Goal: Find specific fact: Find specific fact

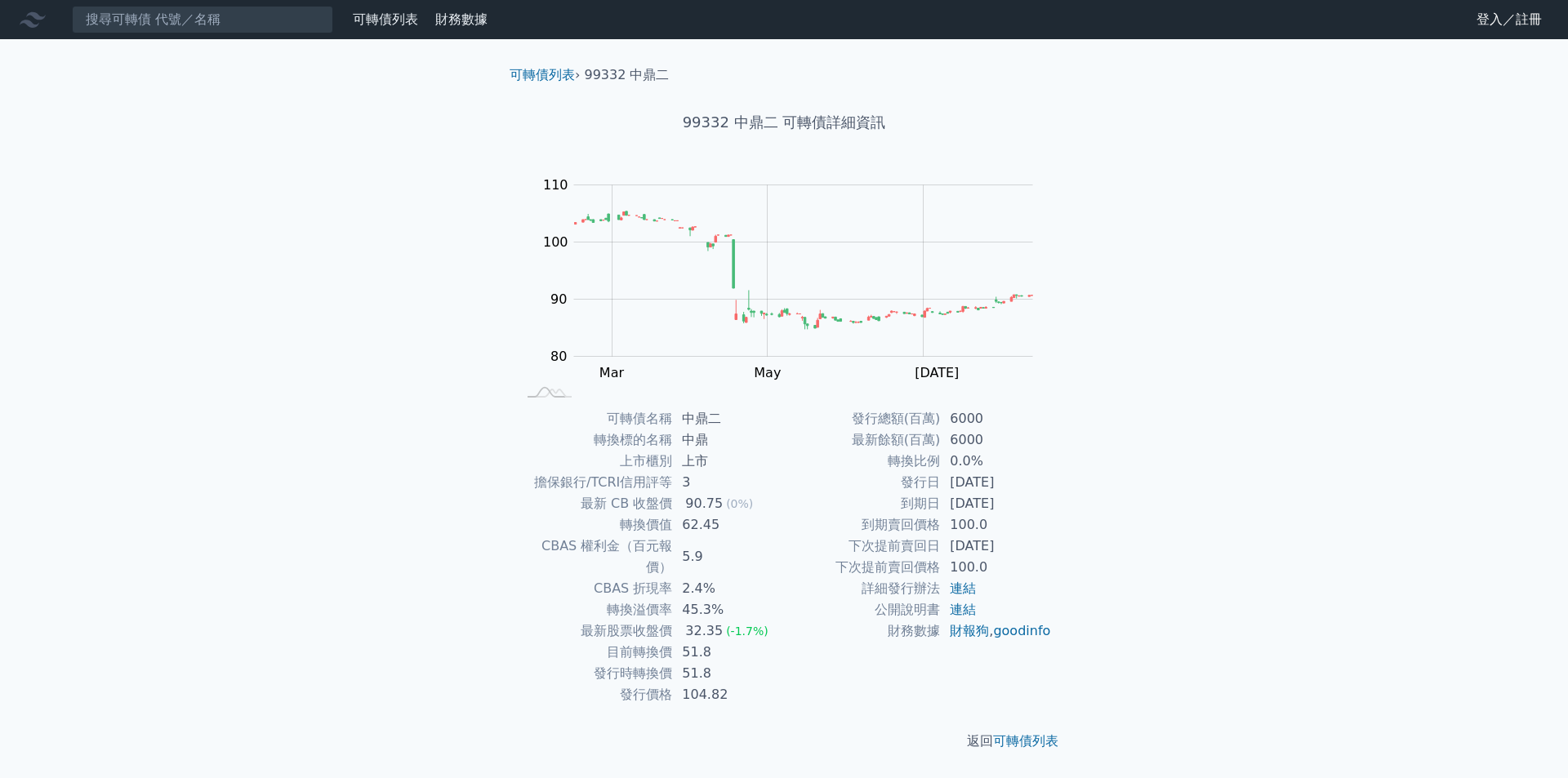
click at [708, 525] on td "62.45" at bounding box center [728, 524] width 111 height 22
copy td "62.45"
drag, startPoint x: 202, startPoint y: 27, endPoint x: 273, endPoint y: 9, distance: 73.2
click at [203, 26] on input at bounding box center [202, 20] width 261 height 28
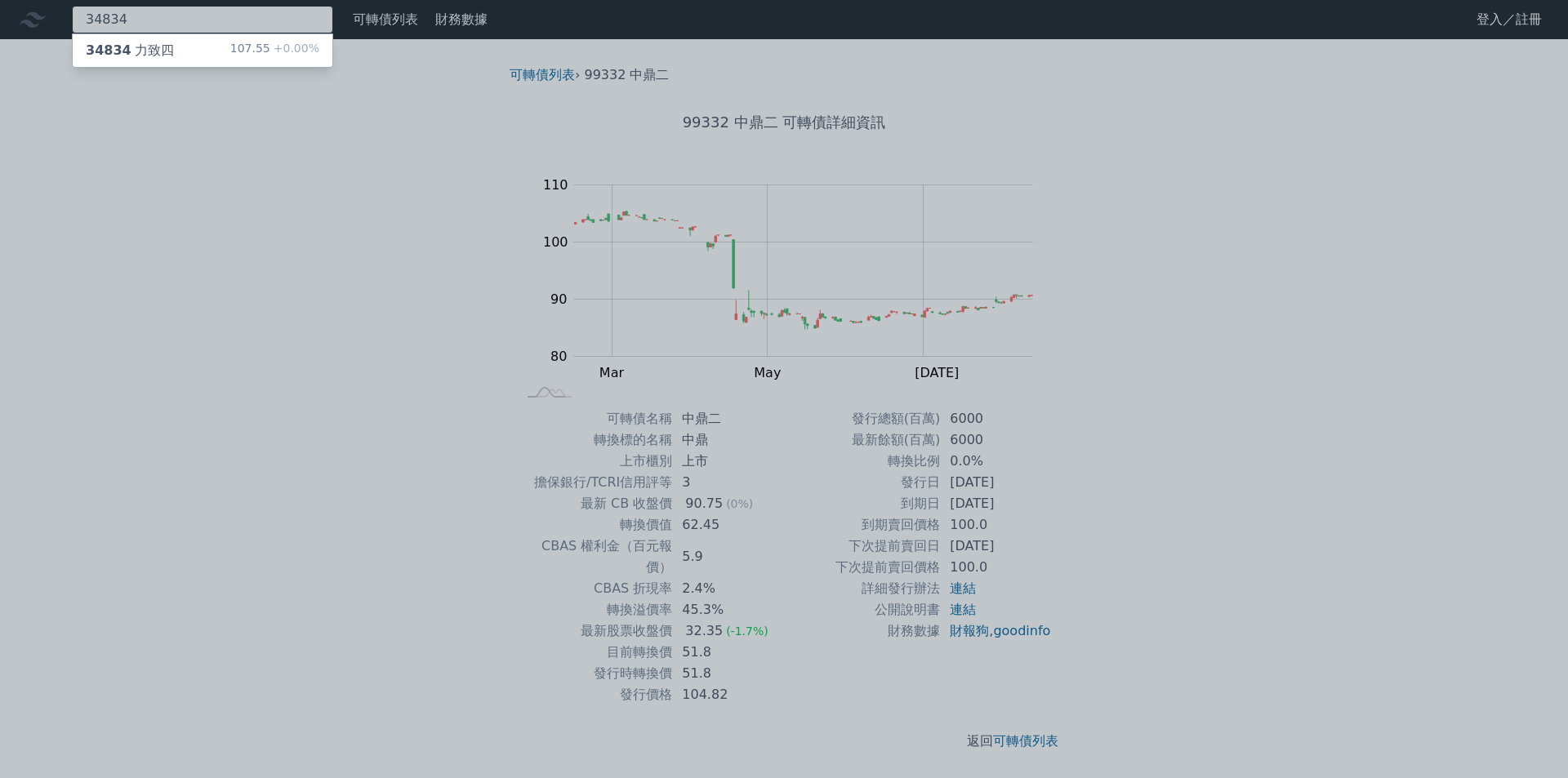
type input "34834"
click at [174, 40] on div "34834 力致四 107.55 +0.00%" at bounding box center [202, 51] width 259 height 33
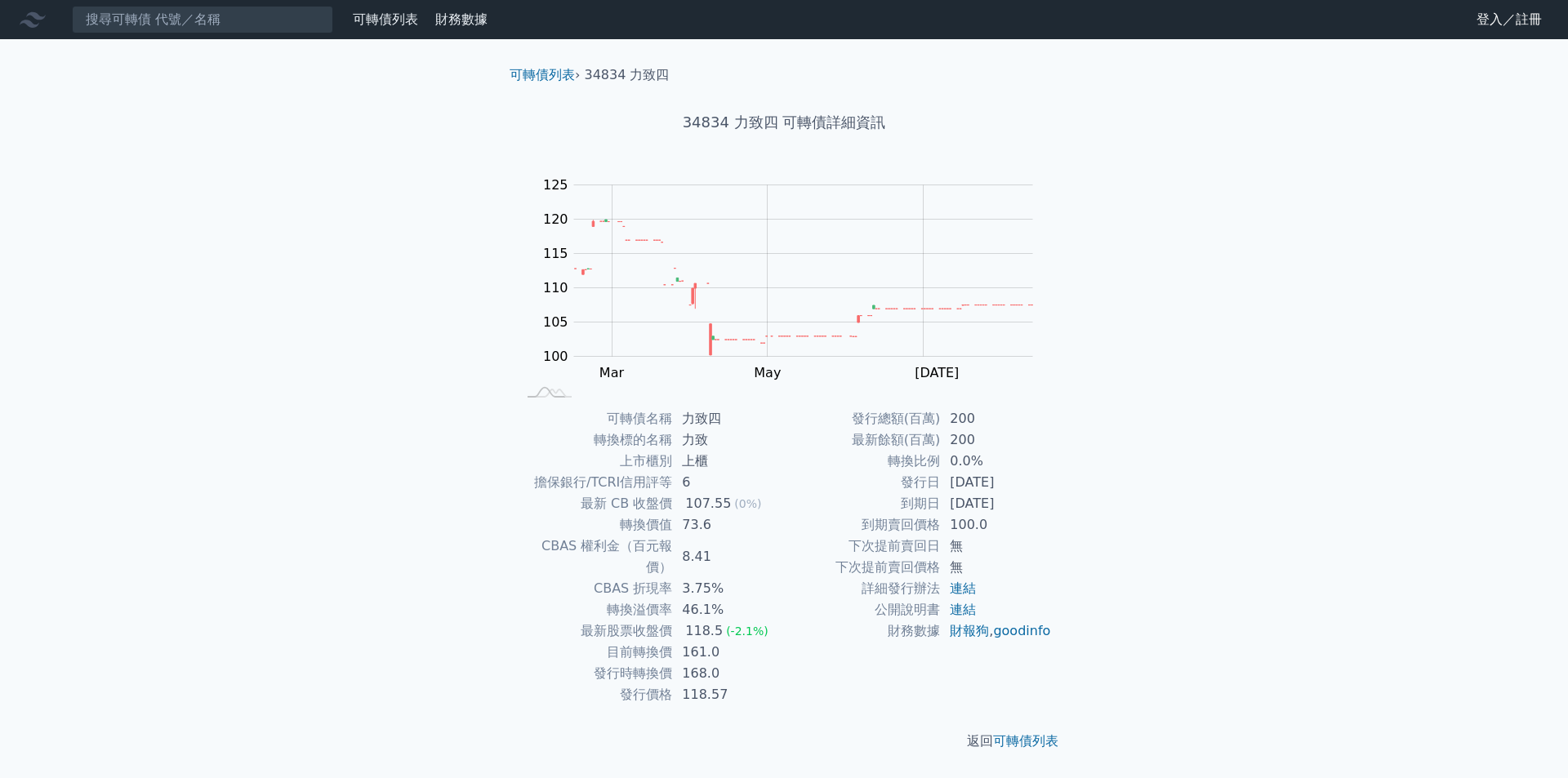
click at [706, 526] on td "73.6" at bounding box center [728, 524] width 111 height 22
click at [699, 526] on td "73.6" at bounding box center [728, 524] width 111 height 22
copy td "73.6"
